Goal: Communication & Community: Participate in discussion

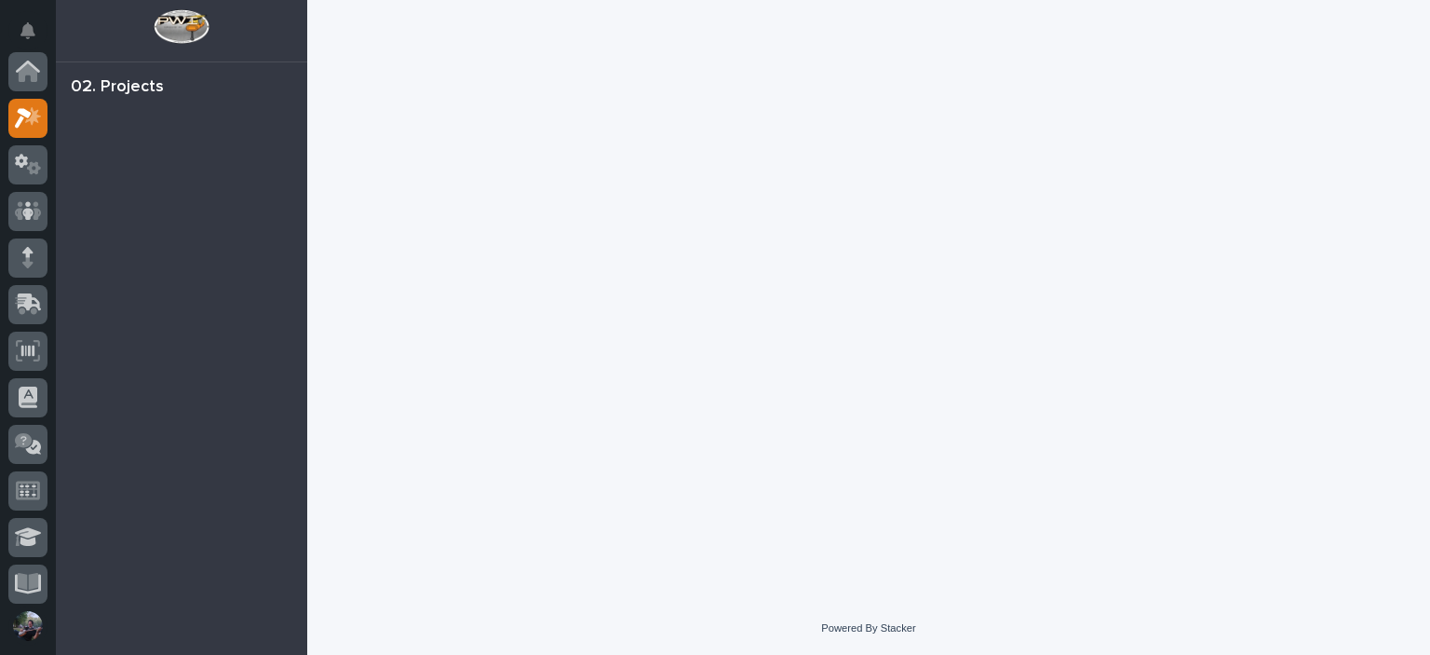
scroll to position [47, 0]
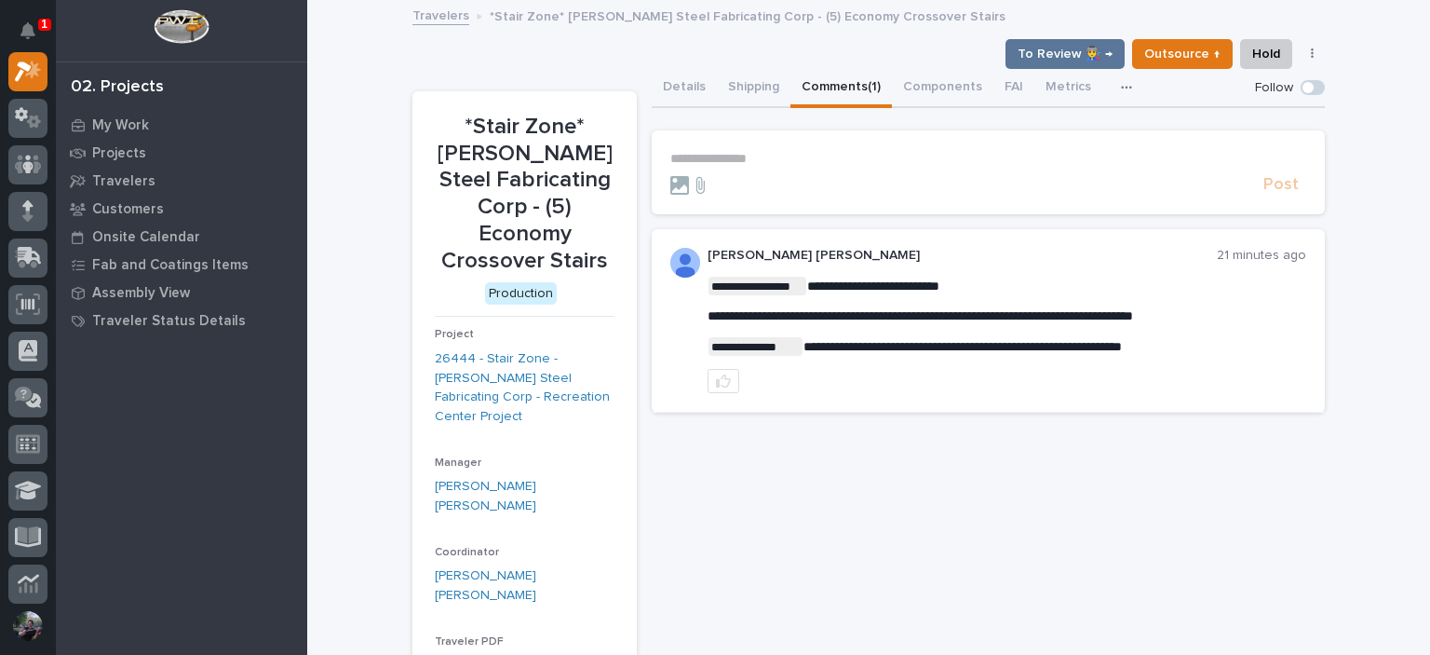
click at [873, 153] on p "**********" at bounding box center [988, 159] width 636 height 16
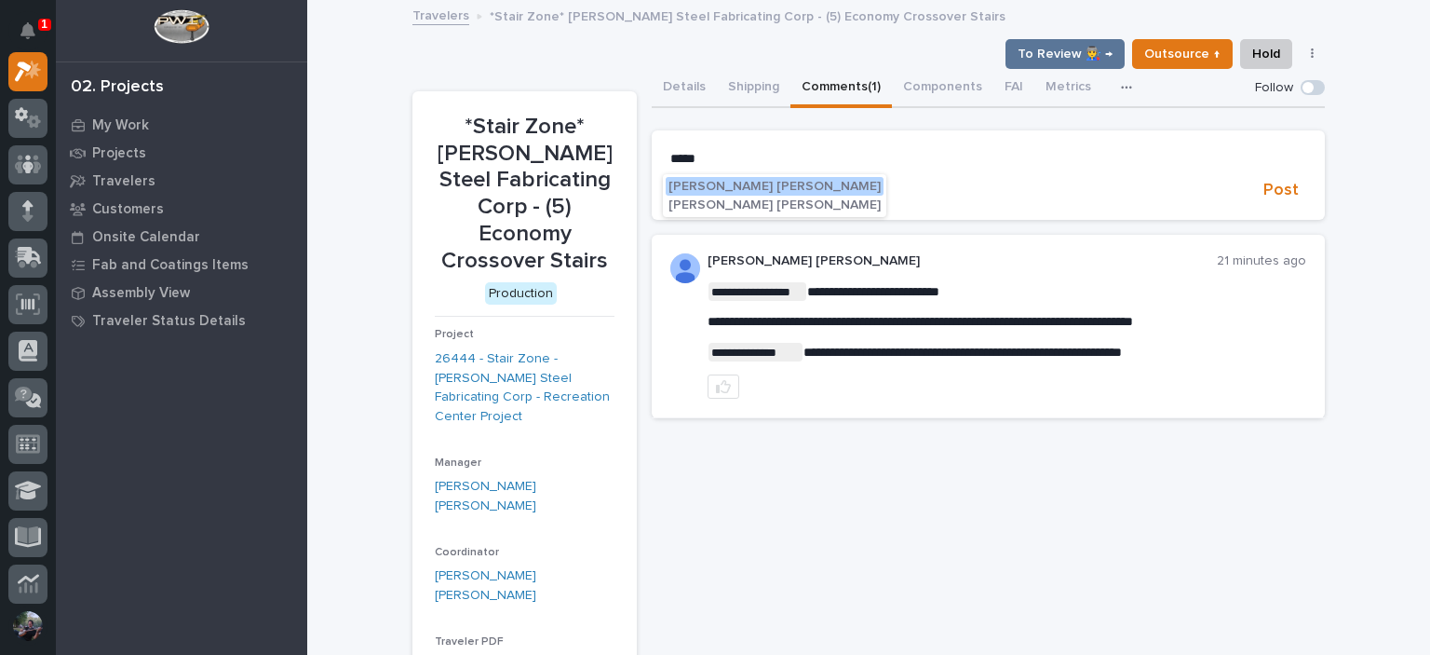
click at [742, 200] on span "Kyle David Miller" at bounding box center [775, 204] width 212 height 13
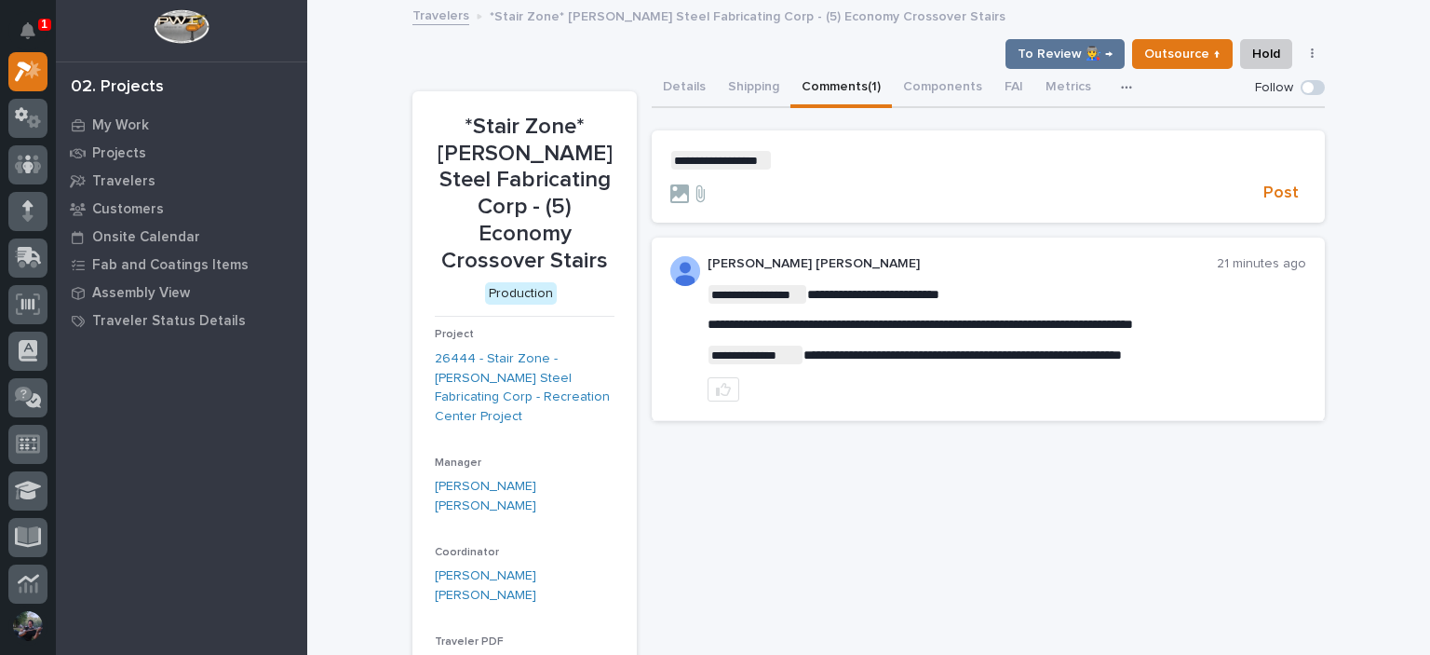
click at [803, 165] on p "**********" at bounding box center [988, 160] width 636 height 19
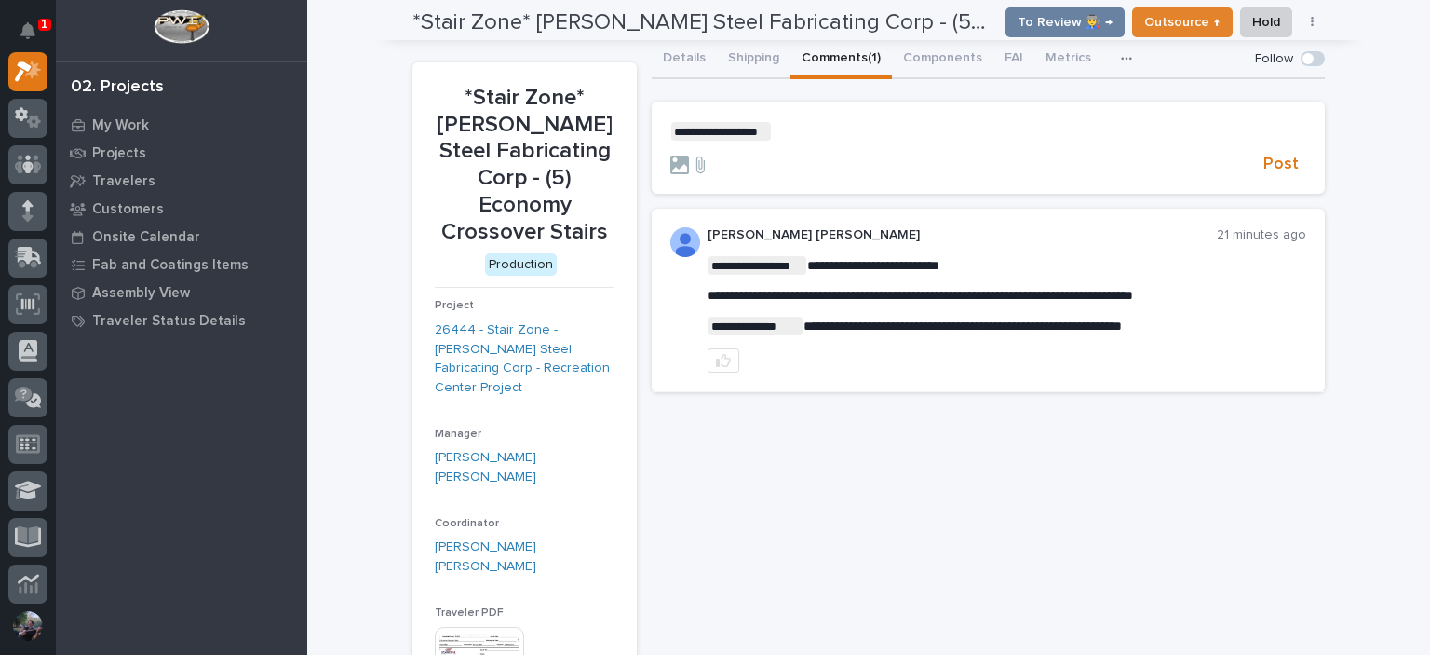
scroll to position [0, 0]
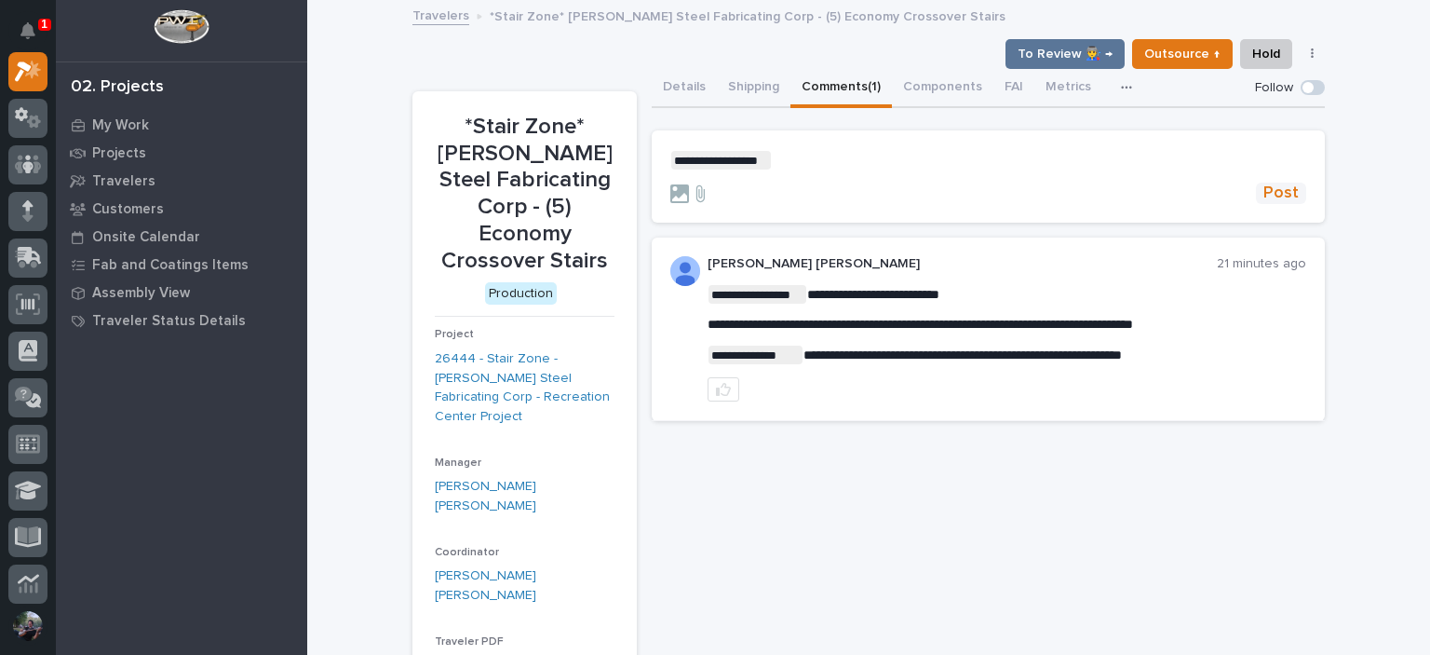
click at [1269, 186] on span "Post" at bounding box center [1280, 192] width 35 height 21
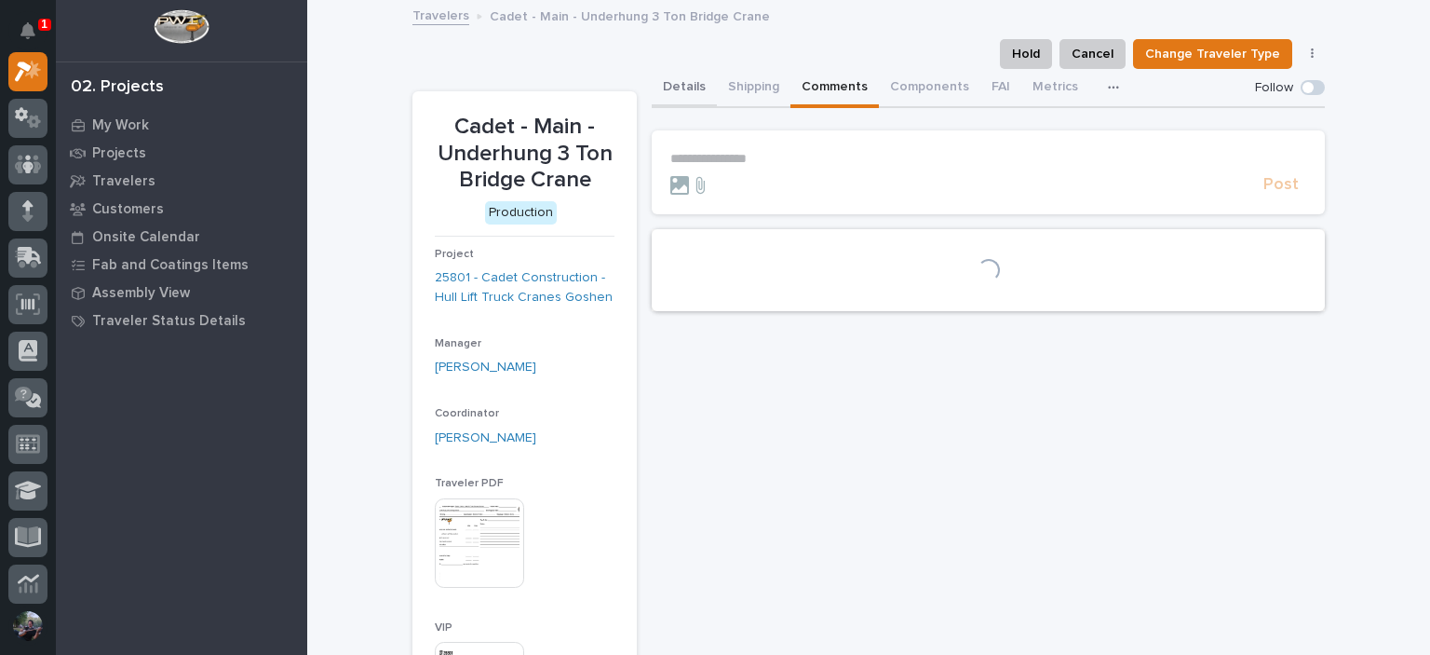
click at [667, 79] on button "Details" at bounding box center [684, 88] width 65 height 39
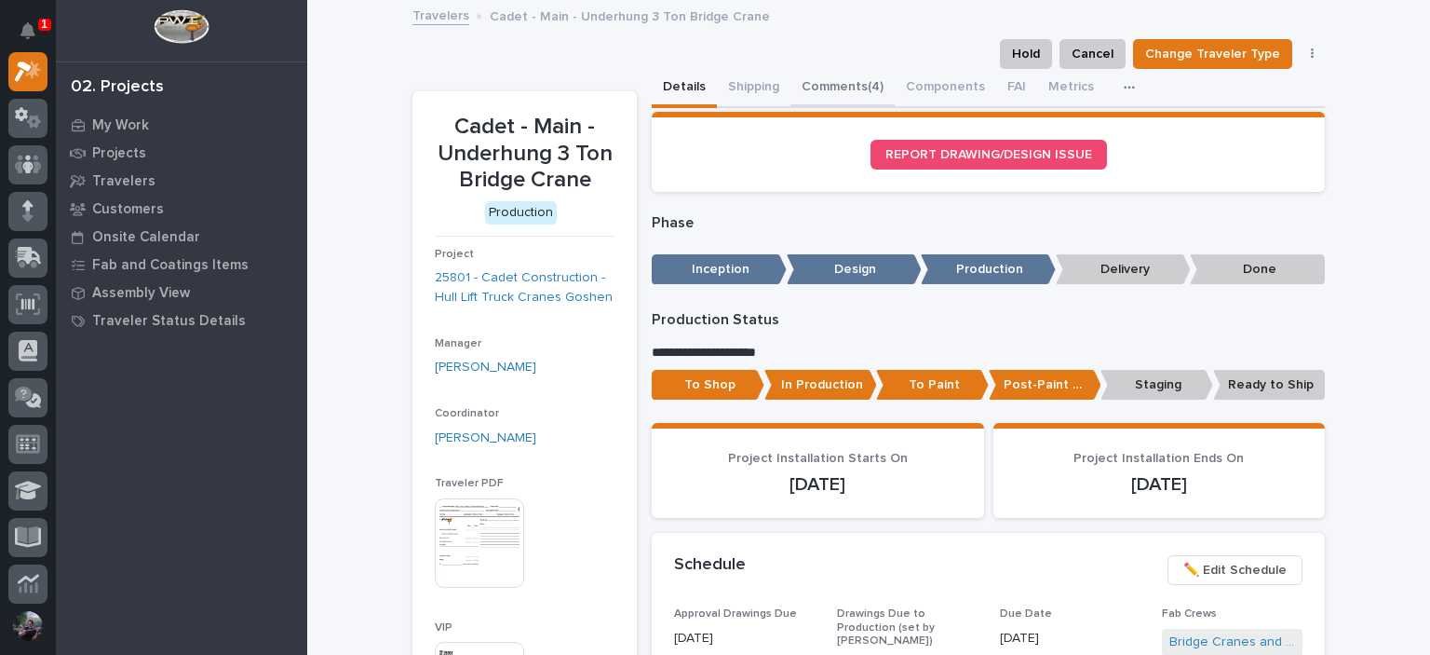
click at [831, 83] on button "Comments (4)" at bounding box center [842, 88] width 104 height 39
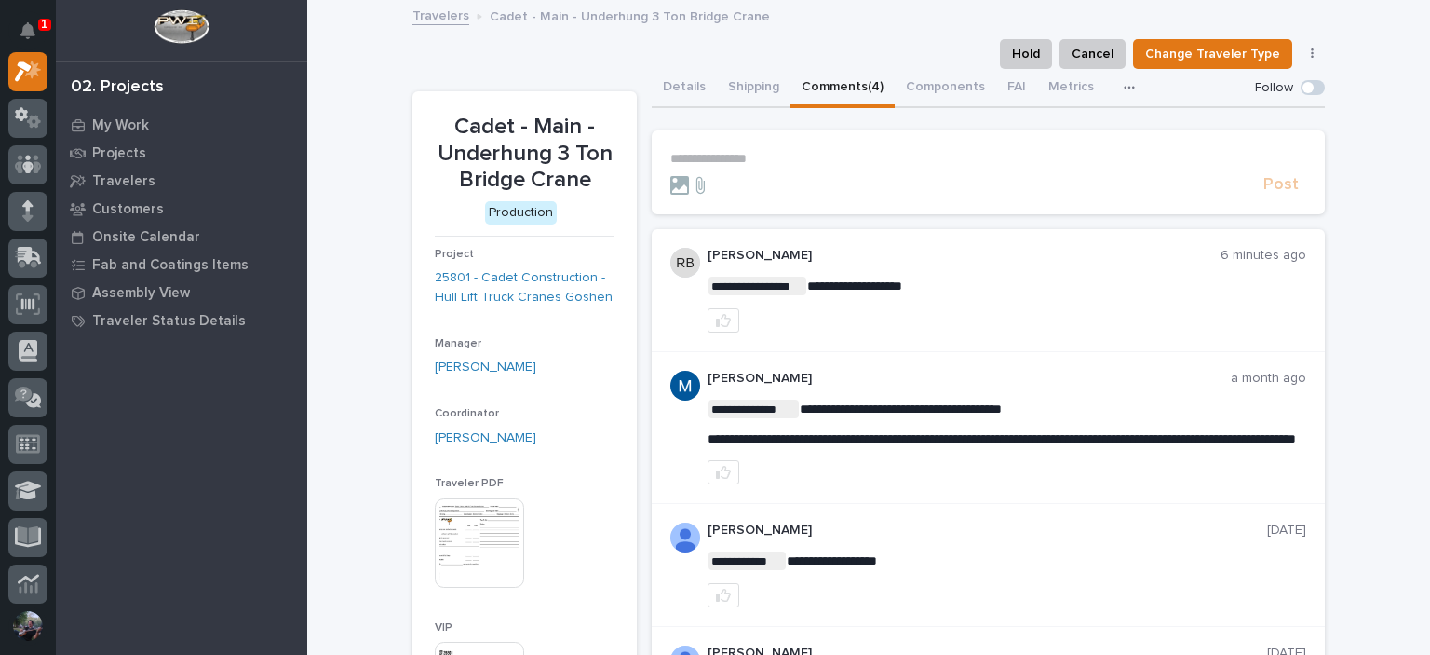
drag, startPoint x: 381, startPoint y: 326, endPoint x: 408, endPoint y: 275, distance: 57.9
click at [382, 326] on div "**********" at bounding box center [868, 498] width 1123 height 993
click at [20, 74] on icon at bounding box center [28, 72] width 19 height 19
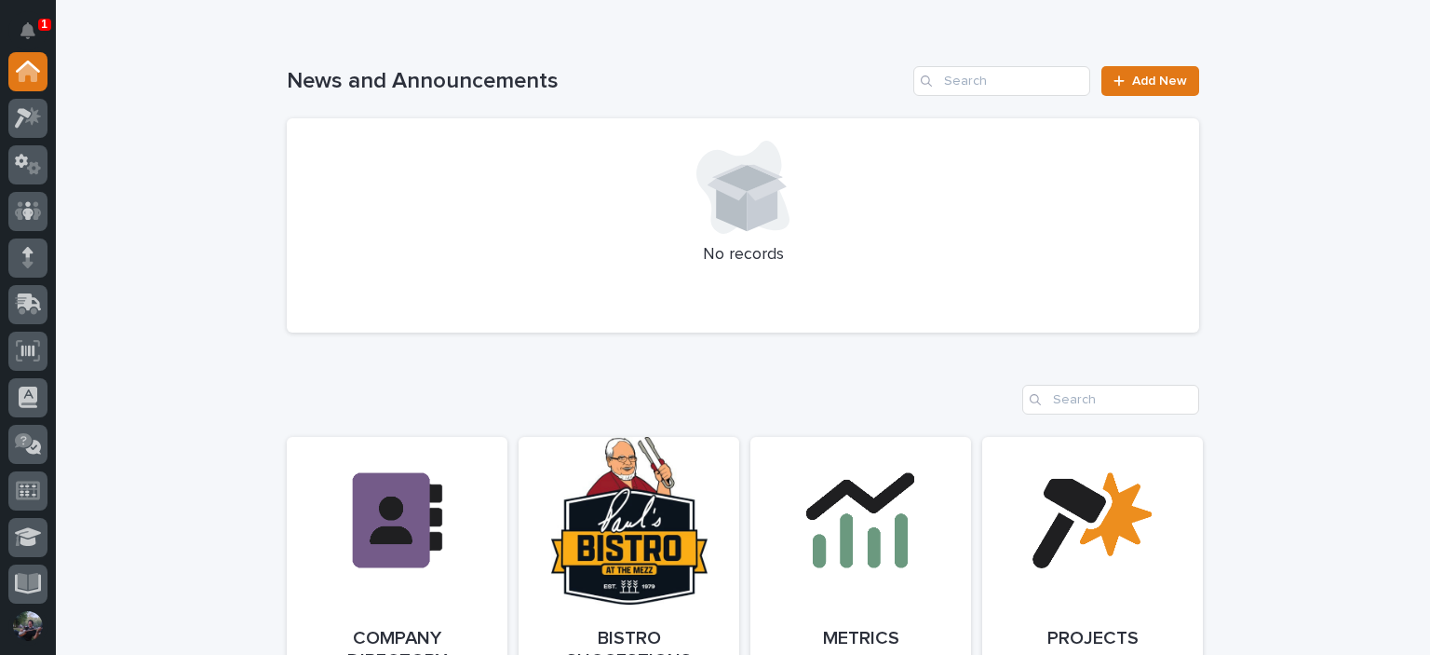
scroll to position [1676, 0]
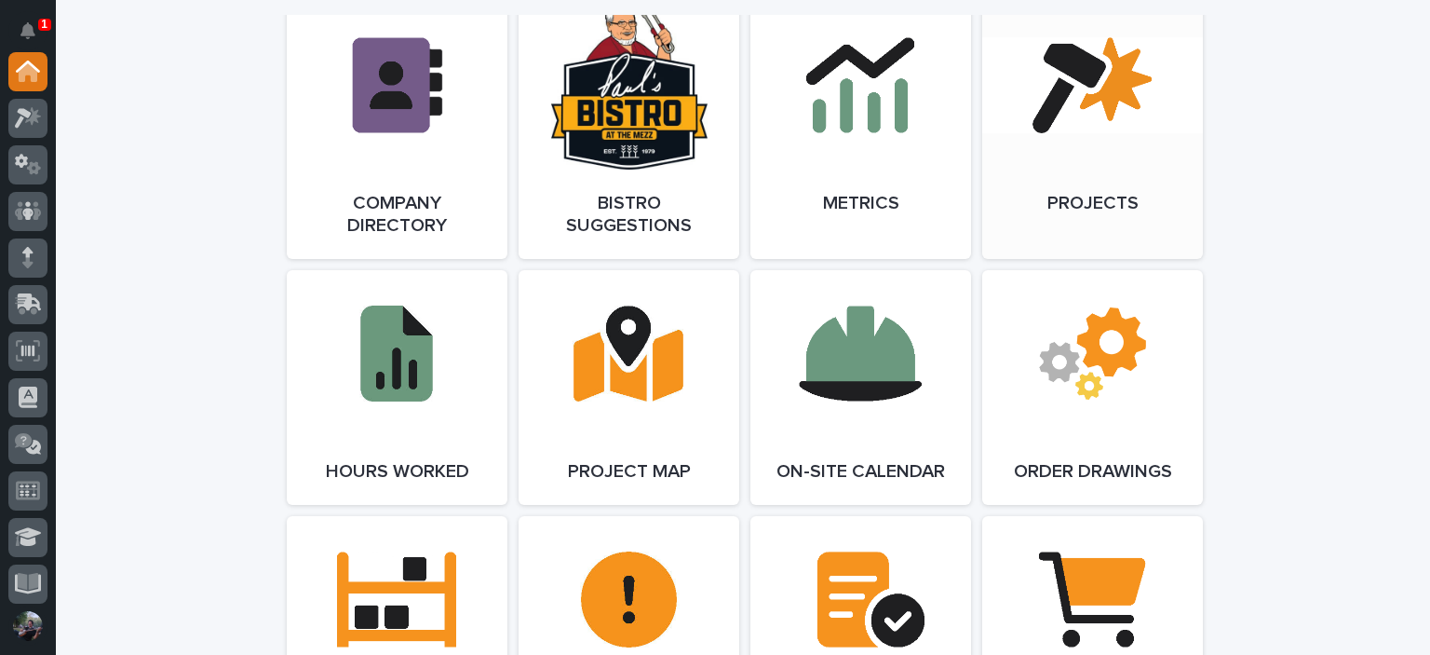
click at [1157, 141] on link "Open Link" at bounding box center [1092, 130] width 221 height 257
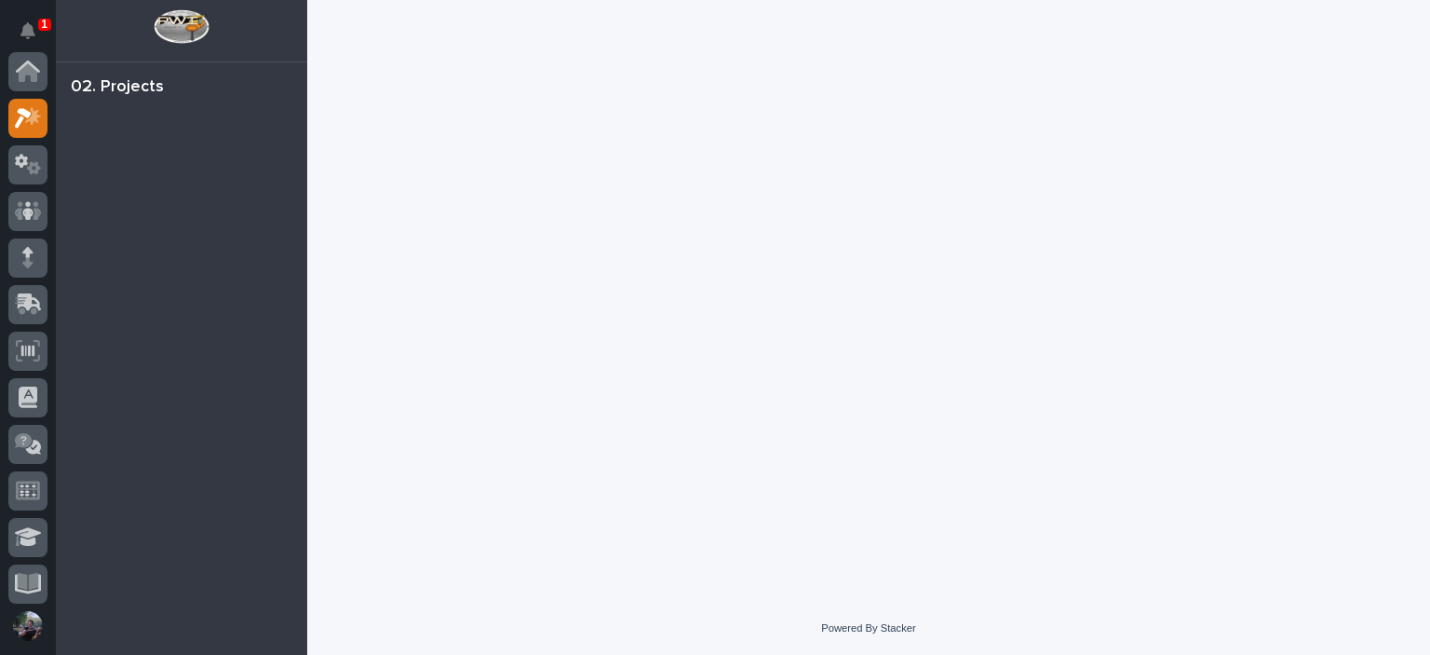
scroll to position [47, 0]
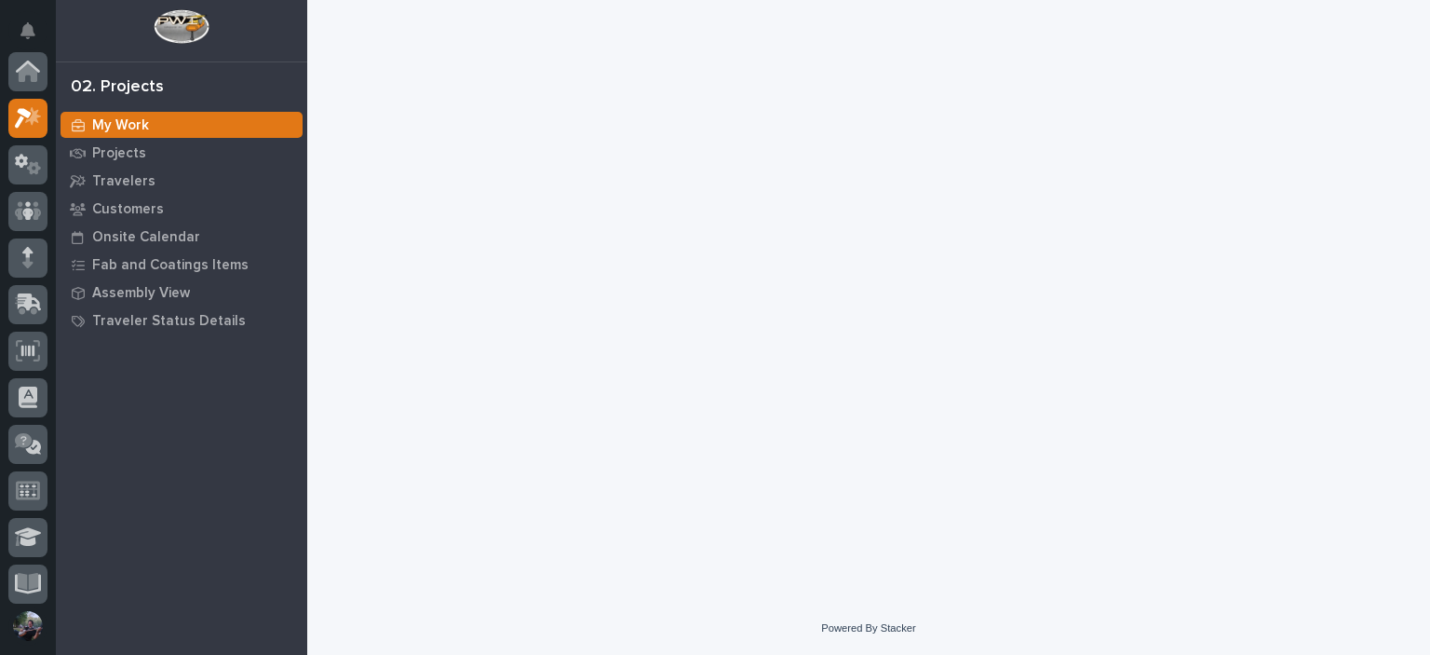
scroll to position [47, 0]
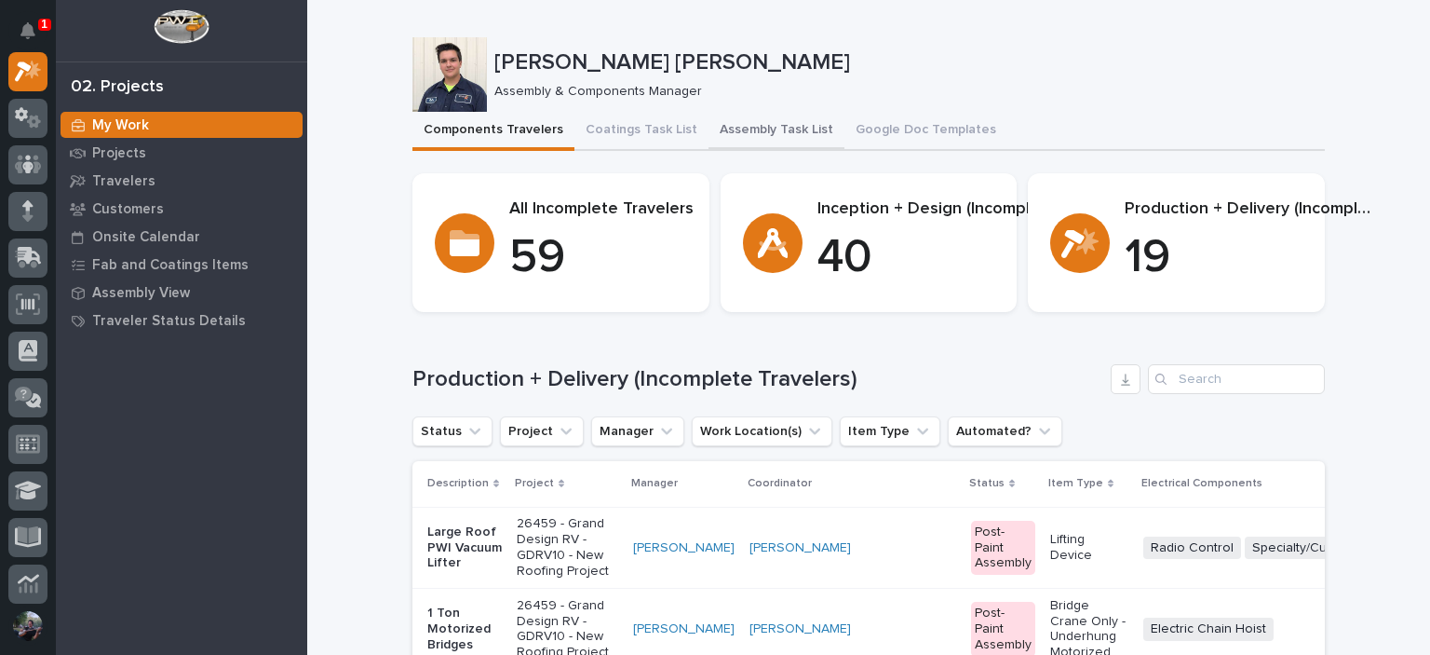
click at [719, 142] on button "Assembly Task List" at bounding box center [777, 131] width 136 height 39
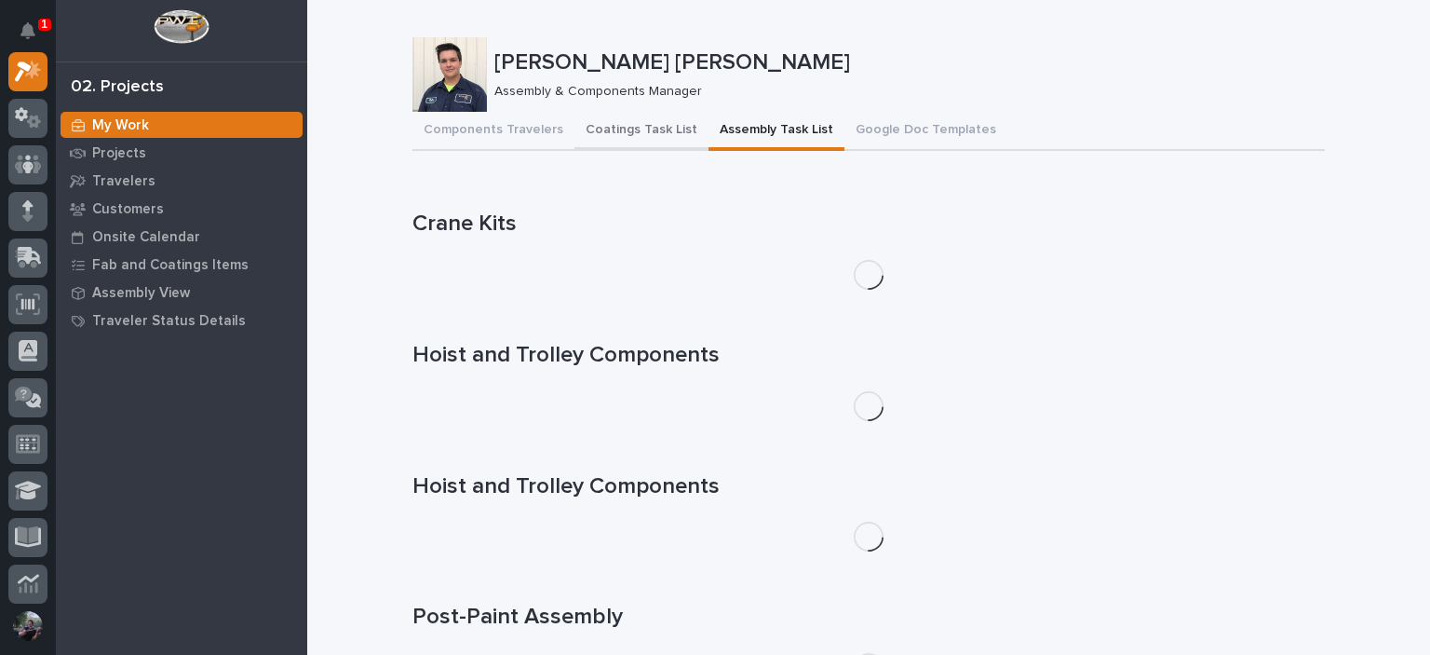
click at [492, 143] on button "Components Travelers" at bounding box center [493, 131] width 162 height 39
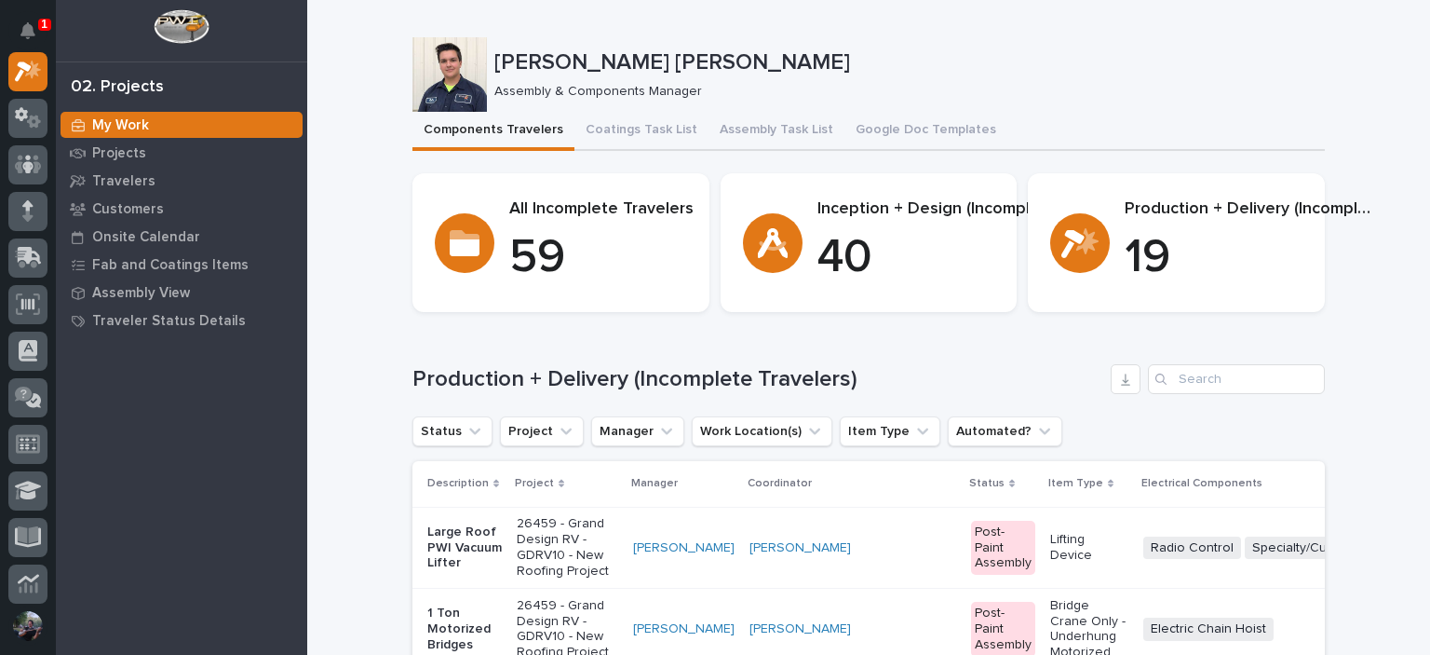
click at [754, 124] on button "Assembly Task List" at bounding box center [777, 131] width 136 height 39
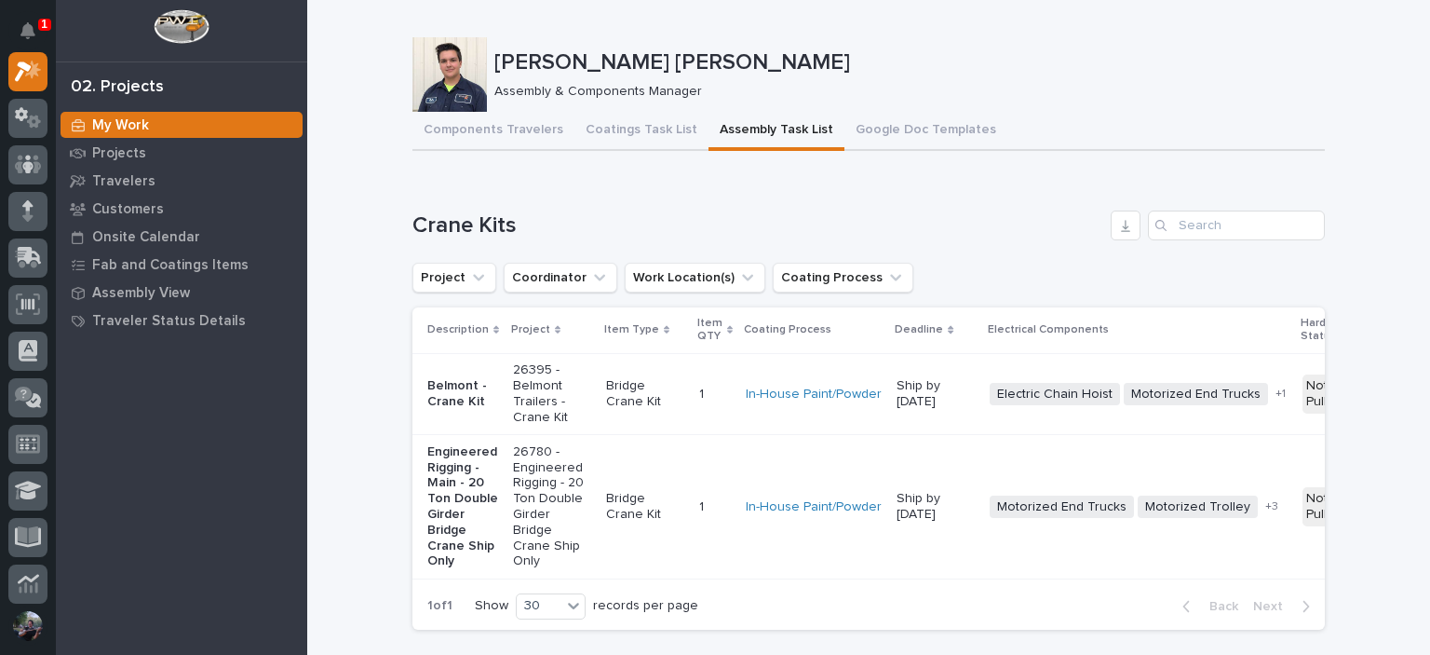
click at [12, 26] on button "Notifications" at bounding box center [27, 30] width 39 height 39
